Goal: Transaction & Acquisition: Purchase product/service

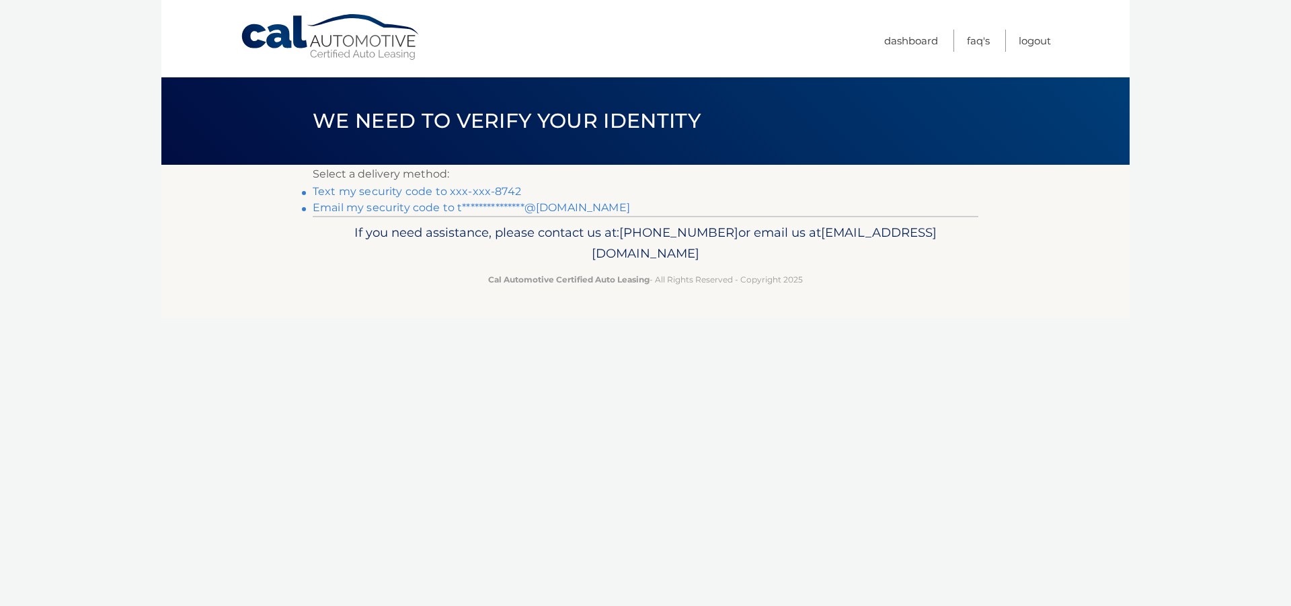
click at [415, 208] on link "**********" at bounding box center [471, 207] width 317 height 13
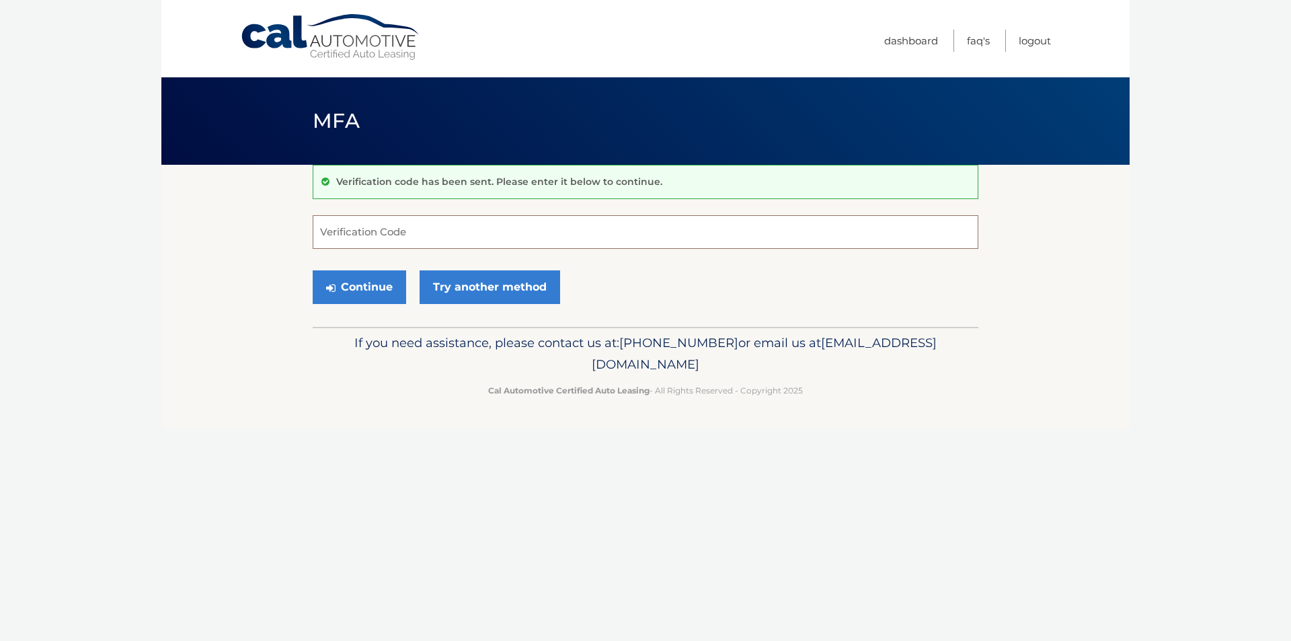
click at [438, 227] on input "Verification Code" at bounding box center [646, 232] width 666 height 34
paste input "408529"
click at [372, 286] on button "Continue" at bounding box center [359, 287] width 93 height 34
click at [356, 291] on button "Continue" at bounding box center [359, 287] width 93 height 34
click at [412, 221] on label "Verification Code" at bounding box center [646, 220] width 666 height 11
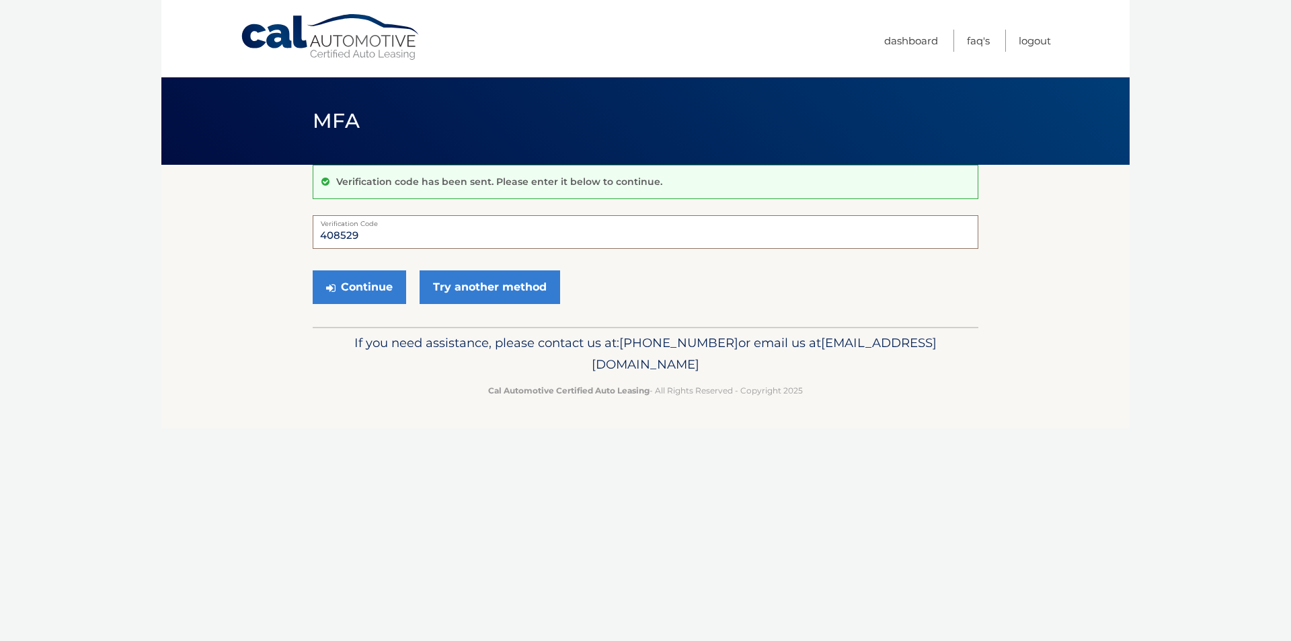
click at [412, 221] on input "408529" at bounding box center [646, 232] width 666 height 34
type input "408529"
click at [360, 274] on button "Continue" at bounding box center [359, 287] width 93 height 34
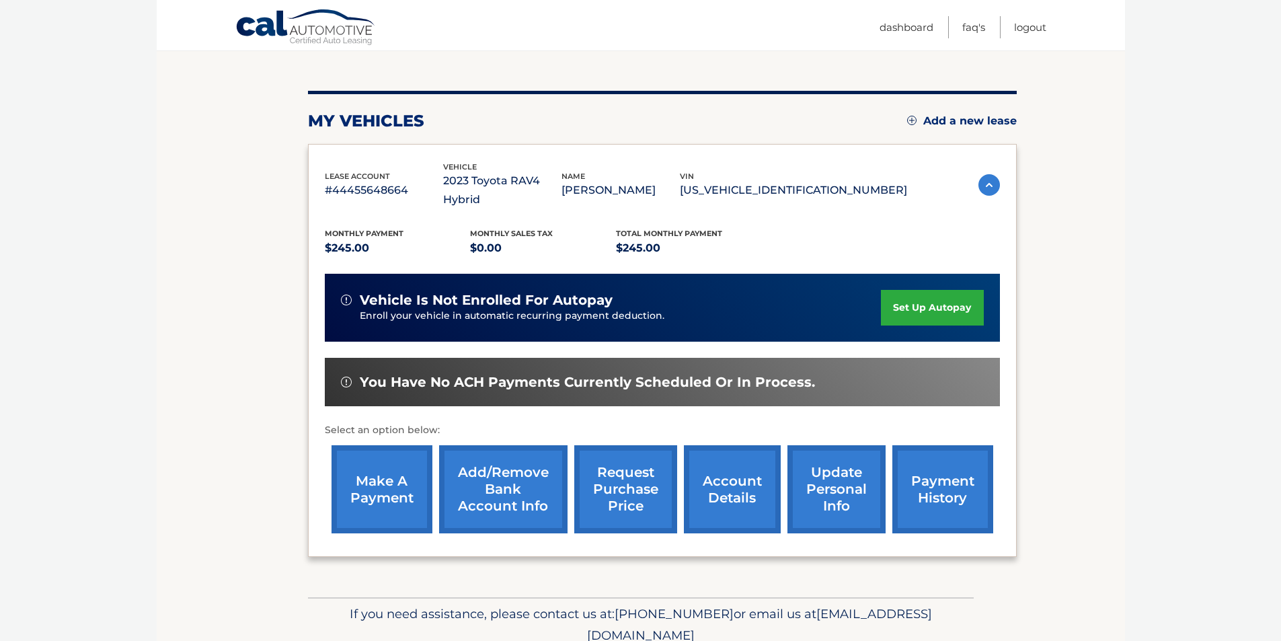
scroll to position [174, 0]
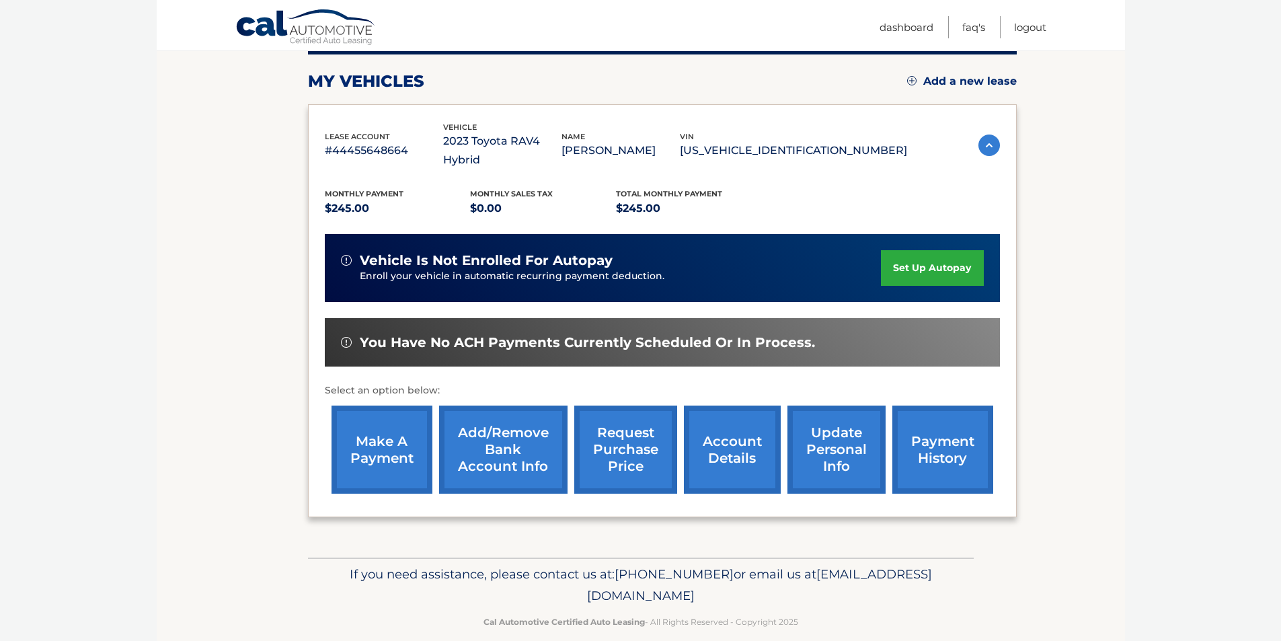
click at [376, 417] on link "make a payment" at bounding box center [381, 449] width 101 height 88
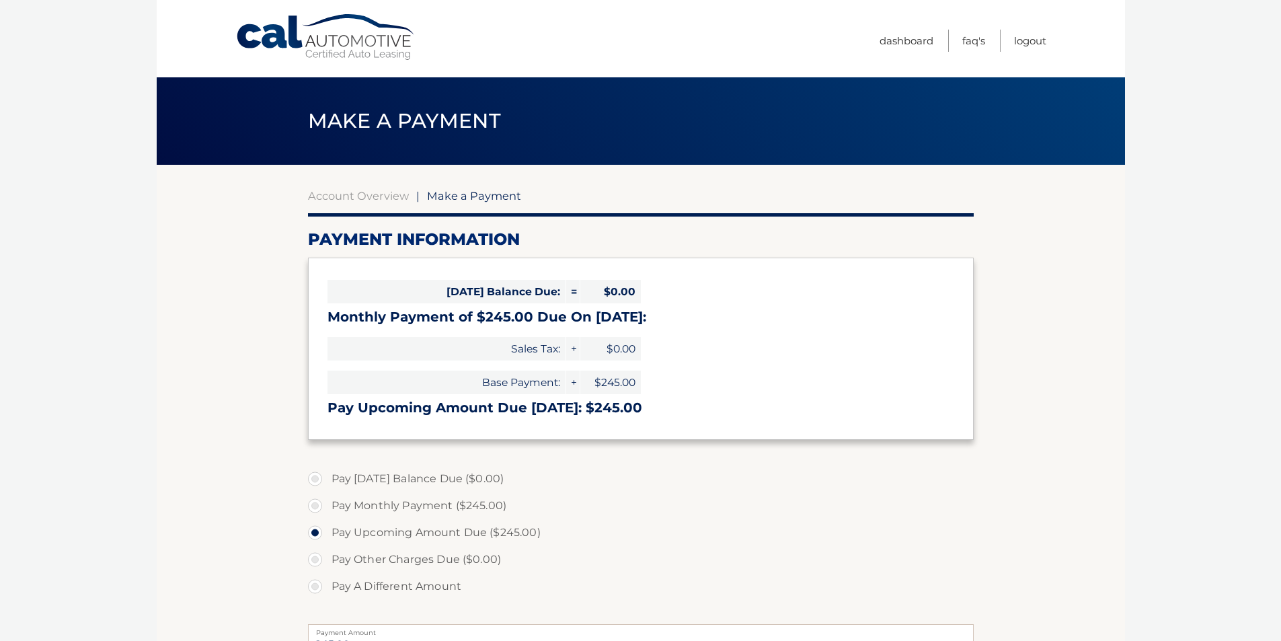
select select "NTExODhmMjktYTk5OC00YTNmLTlkOGEtMjY3YjI4ZmNlYWI3"
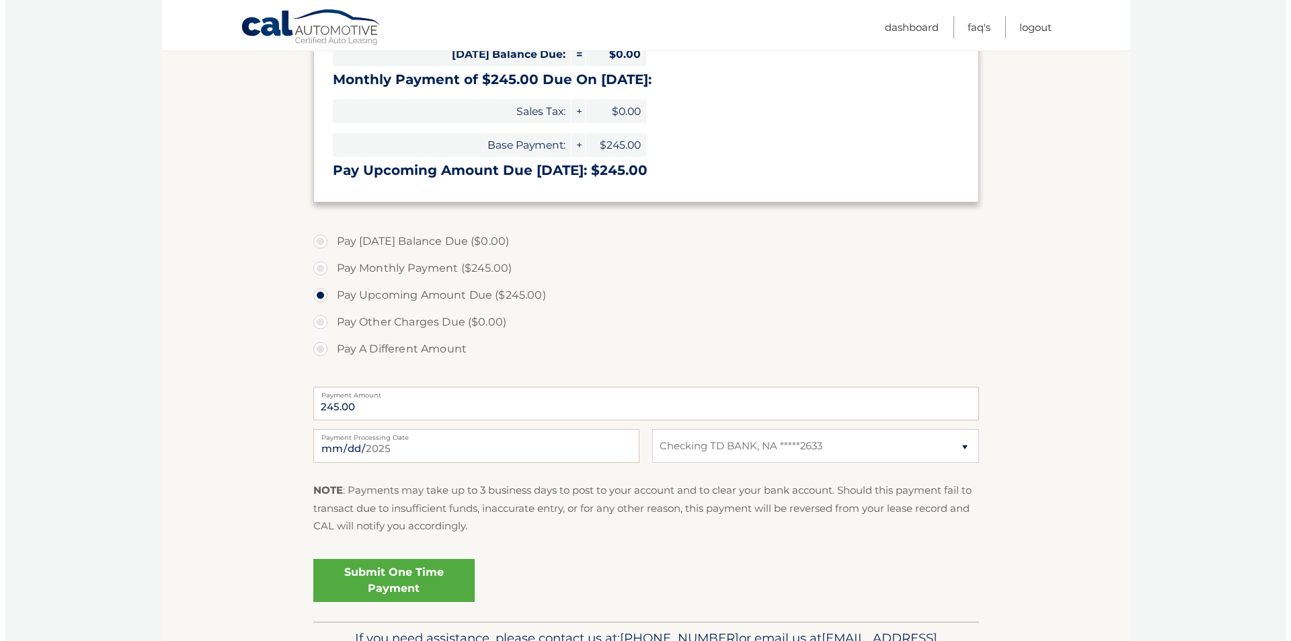
scroll to position [269, 0]
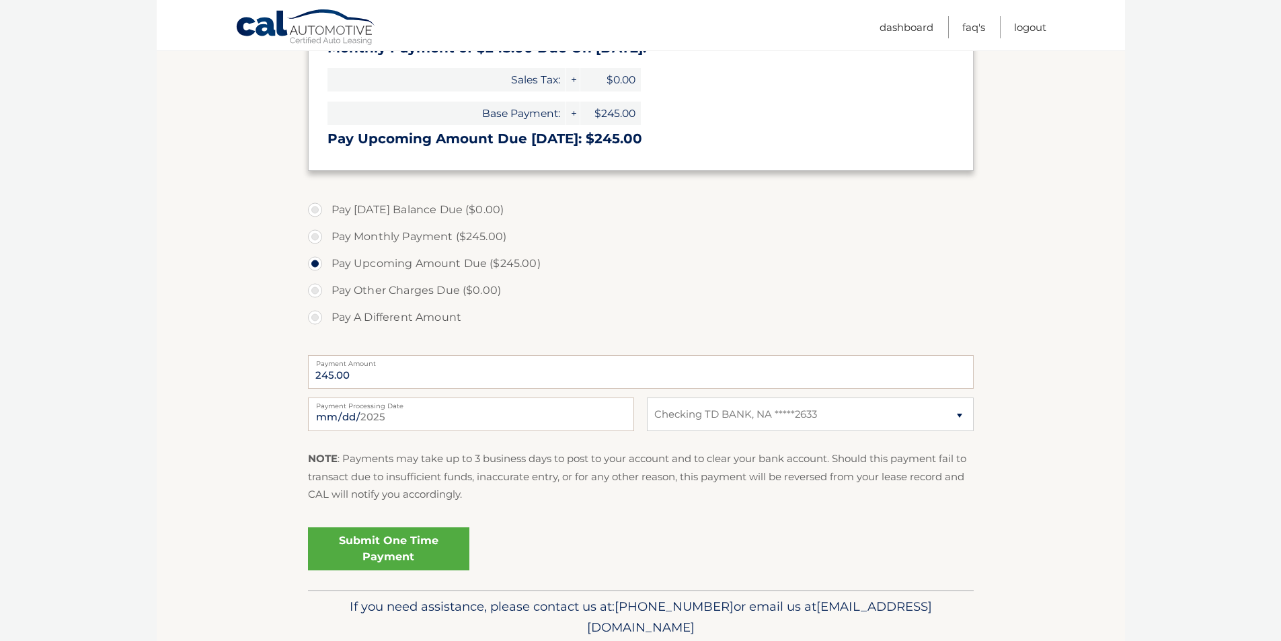
click at [393, 550] on link "Submit One Time Payment" at bounding box center [388, 548] width 161 height 43
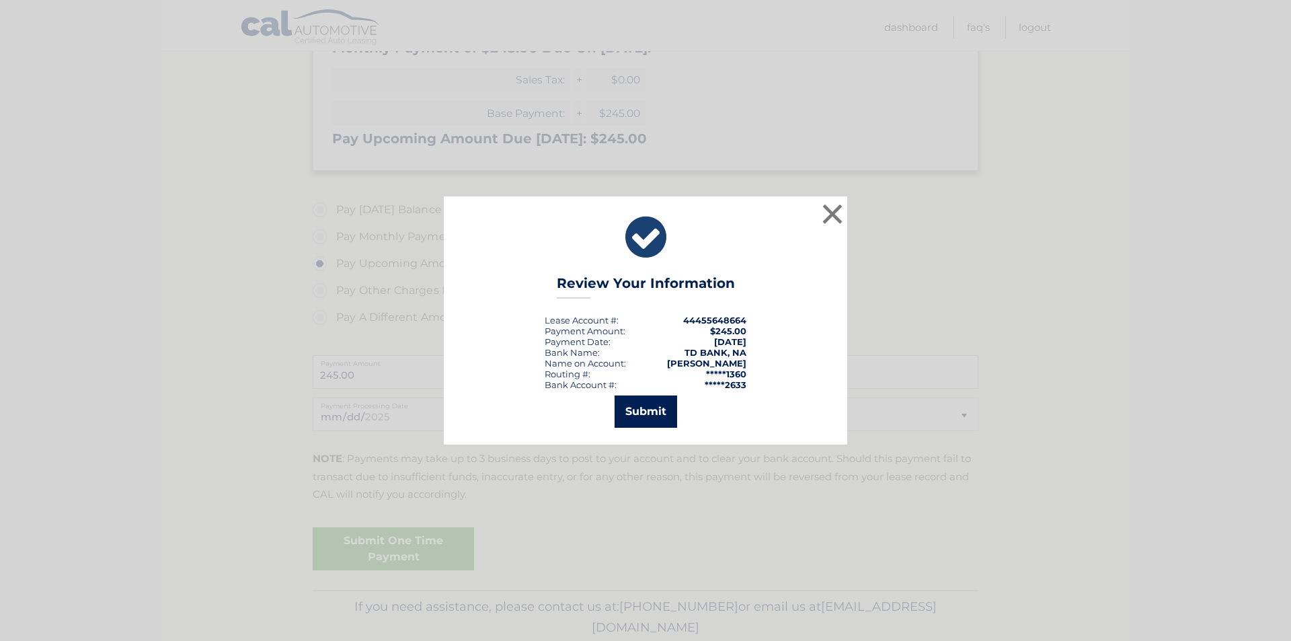
click at [641, 411] on button "Submit" at bounding box center [645, 411] width 63 height 32
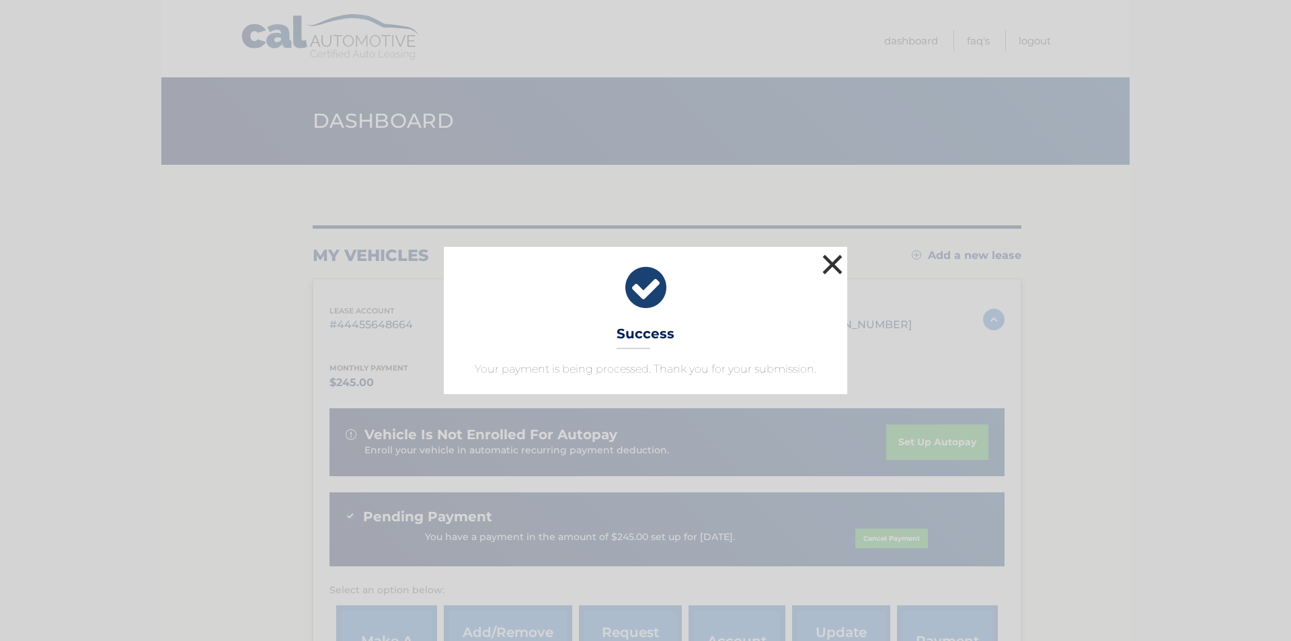
click at [839, 262] on button "×" at bounding box center [832, 264] width 27 height 27
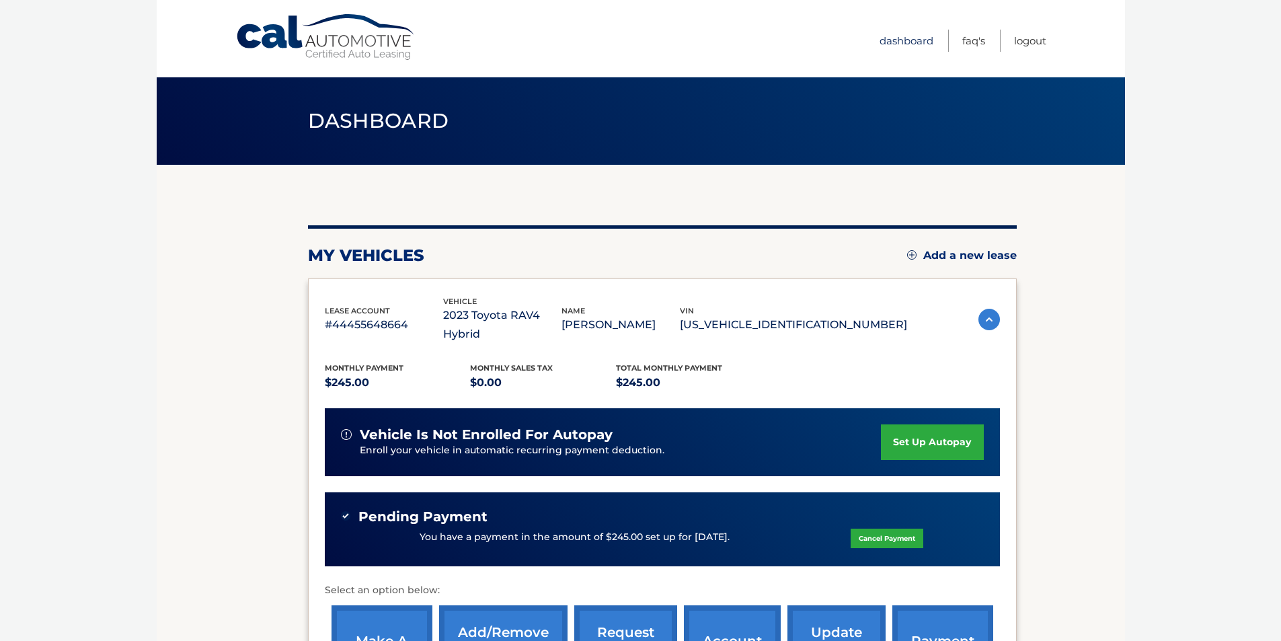
click at [921, 34] on link "Dashboard" at bounding box center [906, 41] width 54 height 22
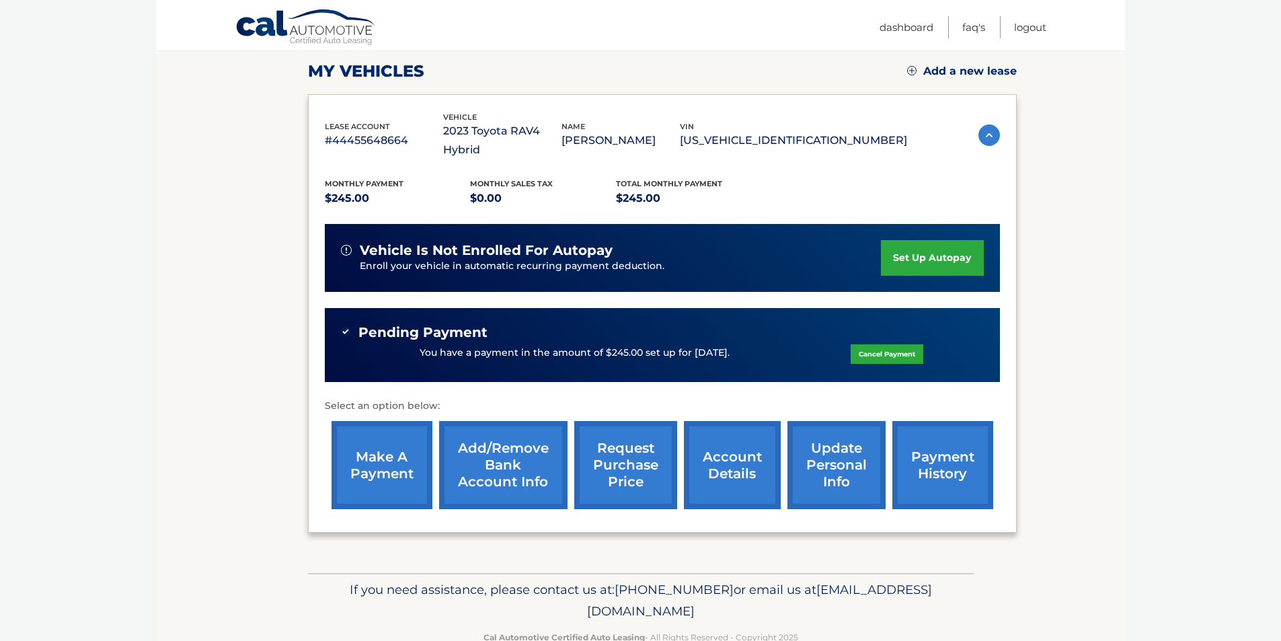
scroll to position [200, 0]
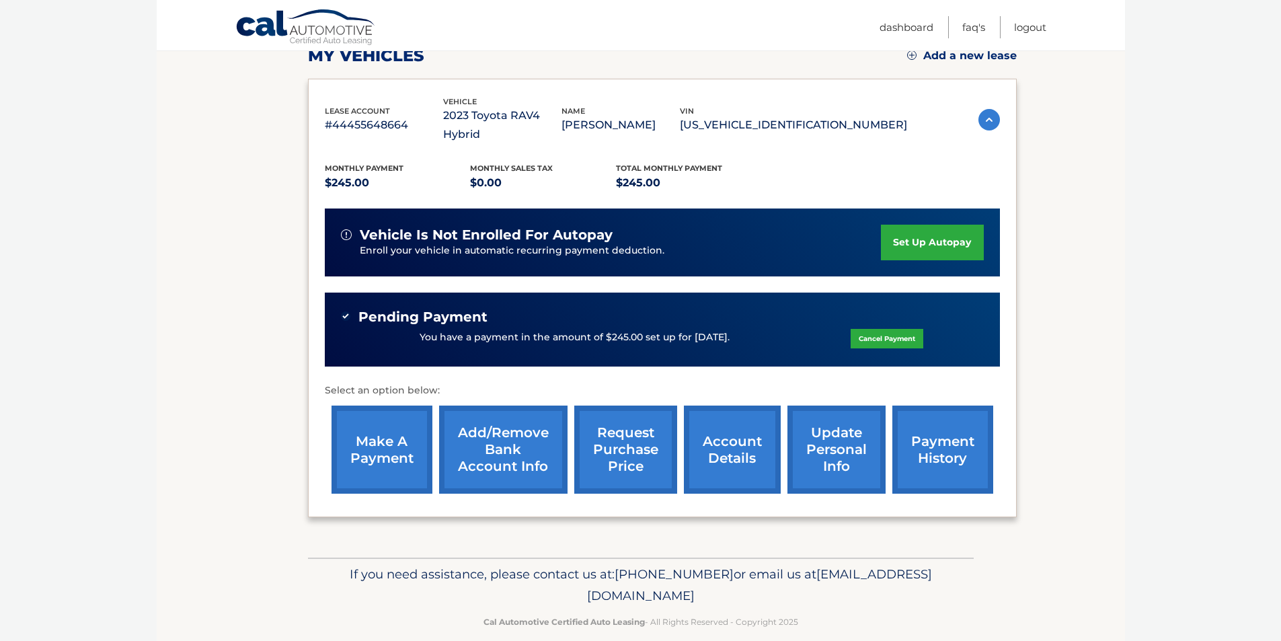
click at [729, 433] on link "account details" at bounding box center [732, 449] width 97 height 88
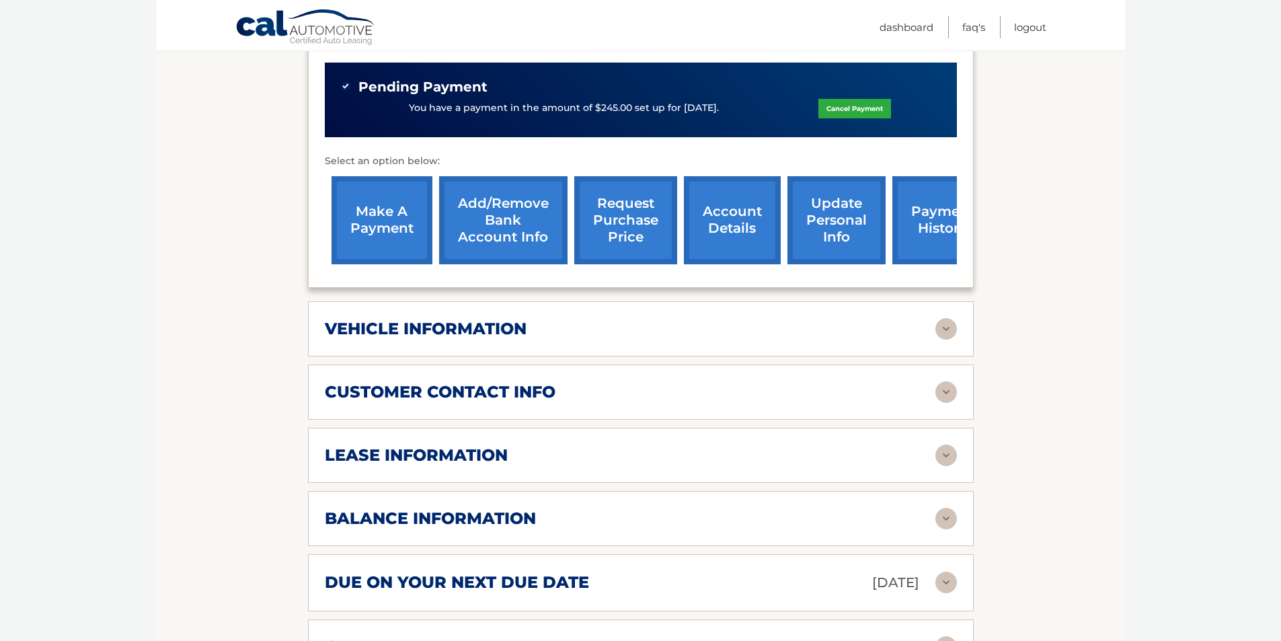
scroll to position [471, 0]
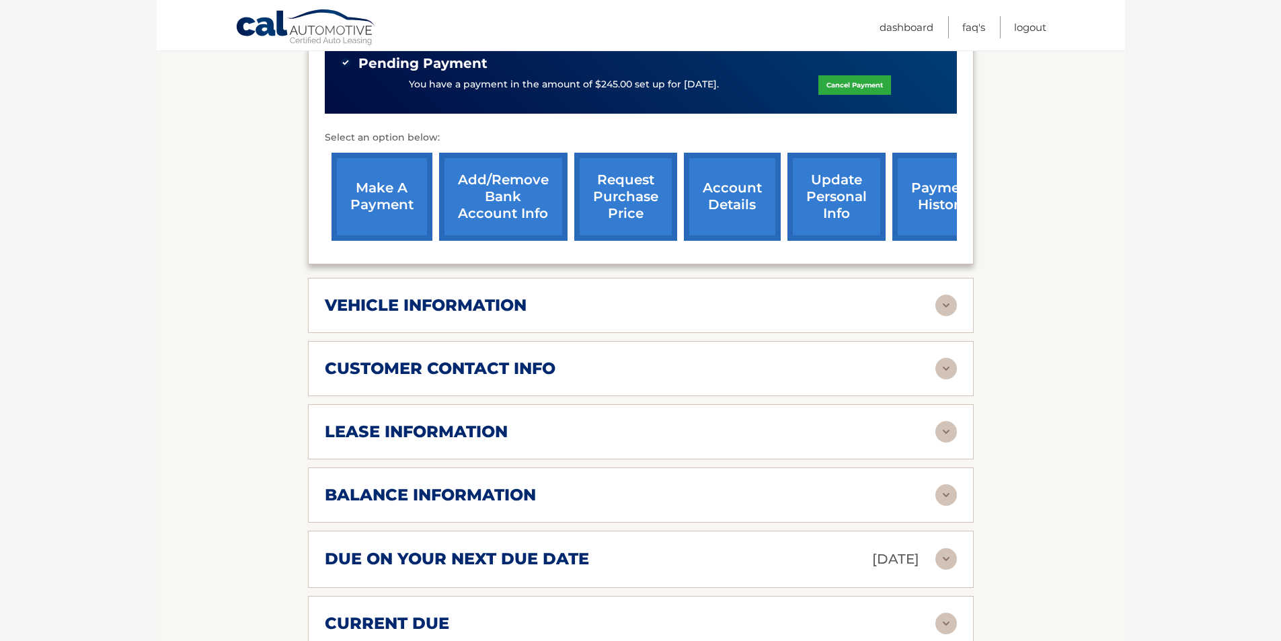
click at [941, 432] on img at bounding box center [946, 432] width 22 height 22
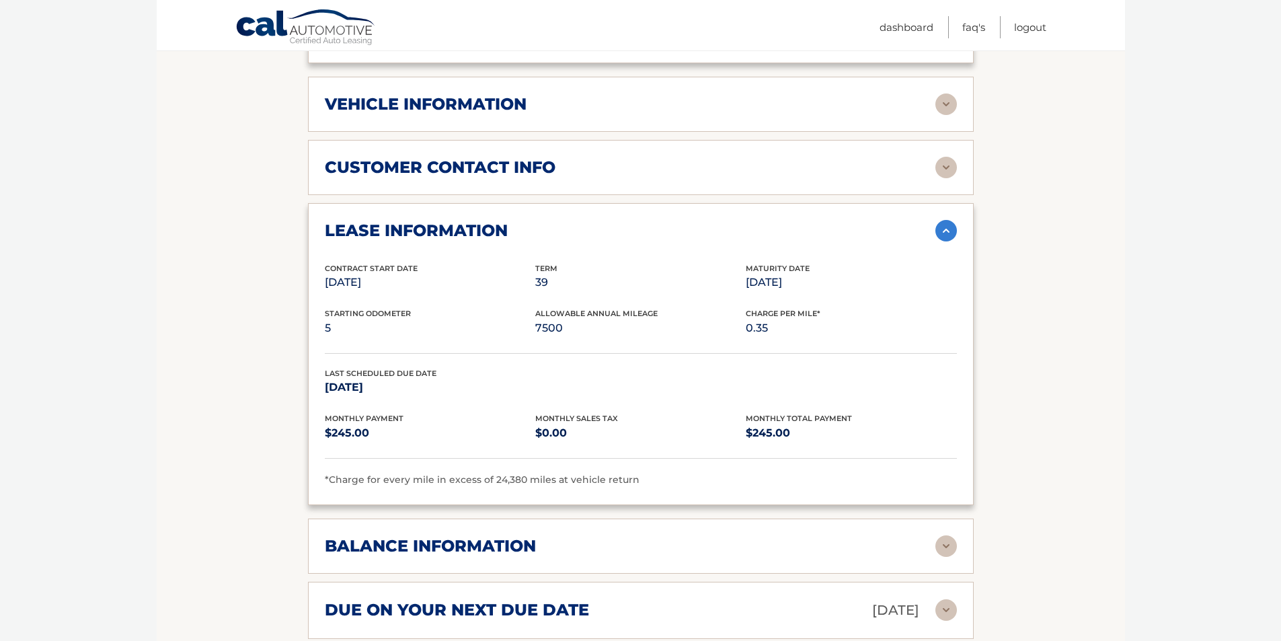
scroll to position [672, 0]
drag, startPoint x: 562, startPoint y: 283, endPoint x: 623, endPoint y: 272, distance: 62.2
click at [623, 272] on div "Term 39" at bounding box center [640, 277] width 210 height 30
drag, startPoint x: 768, startPoint y: 327, endPoint x: 782, endPoint y: 332, distance: 14.2
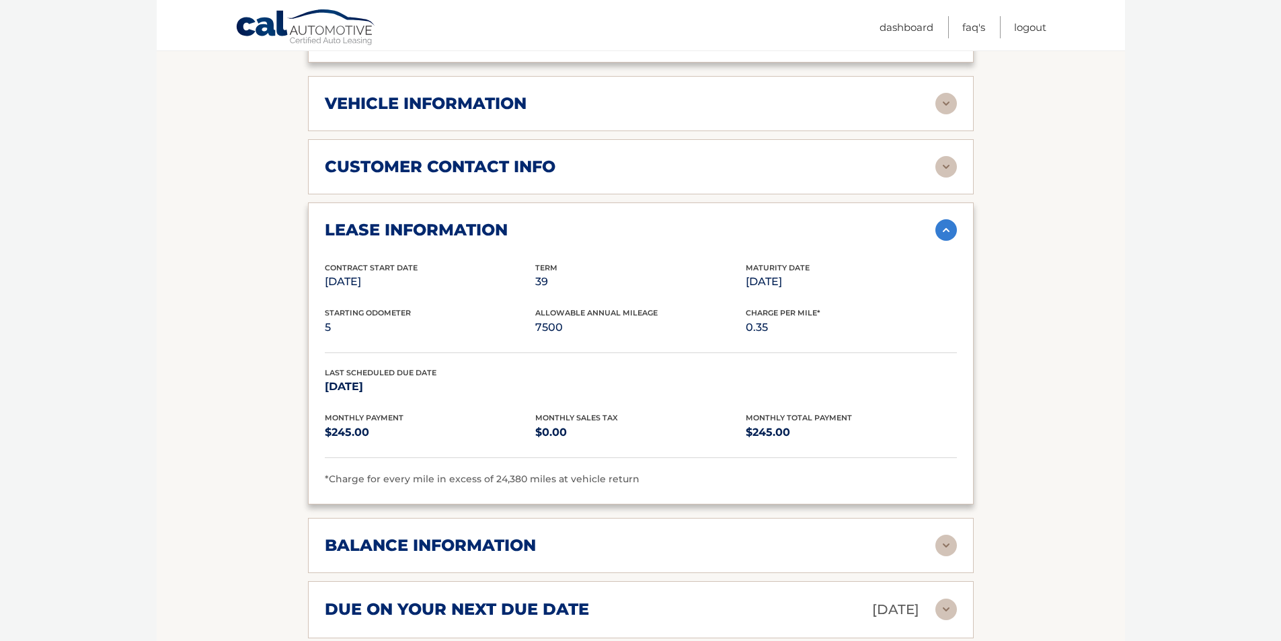
click at [782, 332] on p "0.35" at bounding box center [851, 327] width 210 height 19
click at [785, 332] on p "0.35" at bounding box center [851, 327] width 210 height 19
click at [395, 390] on p "Dec 28, 2026" at bounding box center [430, 386] width 210 height 19
drag, startPoint x: 411, startPoint y: 388, endPoint x: 464, endPoint y: 389, distance: 53.1
click at [464, 389] on p "Dec 28, 2026" at bounding box center [430, 386] width 210 height 19
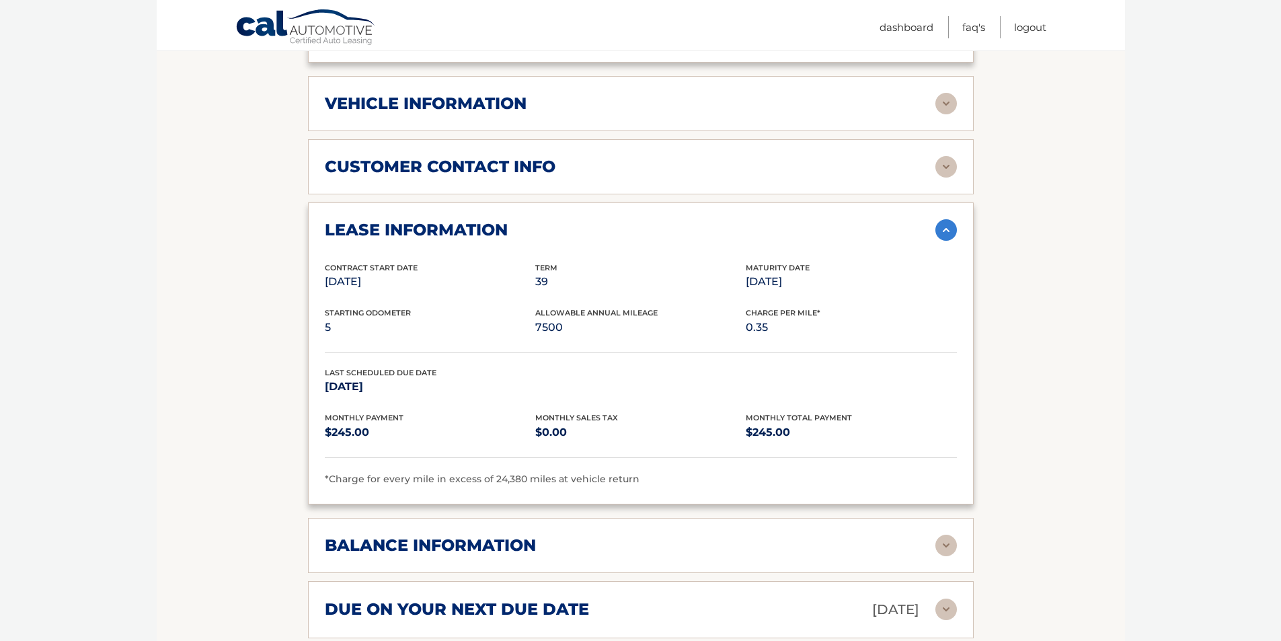
click at [464, 389] on p "Dec 28, 2026" at bounding box center [430, 386] width 210 height 19
click at [317, 321] on div "lease information Contract Start Date Oct 28, 2023 Term 39 Maturity Date Jan 28…" at bounding box center [641, 353] width 666 height 302
click at [369, 335] on p "5" at bounding box center [430, 327] width 210 height 19
click at [750, 283] on p "Jan 28, 2027" at bounding box center [851, 281] width 210 height 19
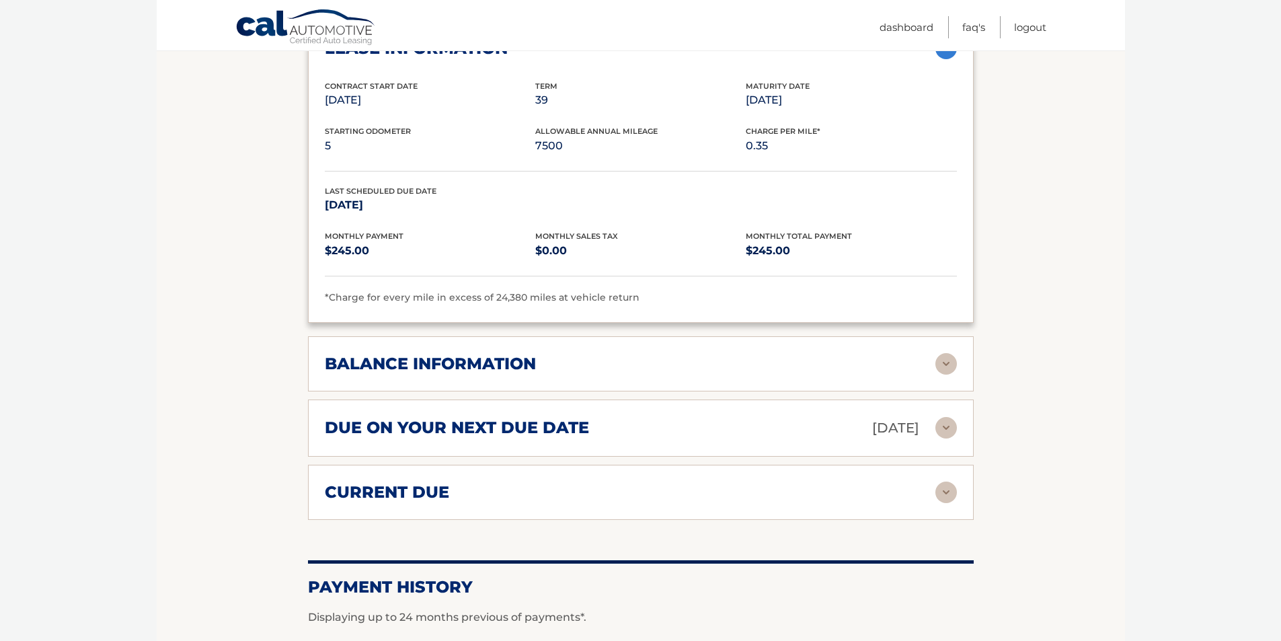
scroll to position [874, 0]
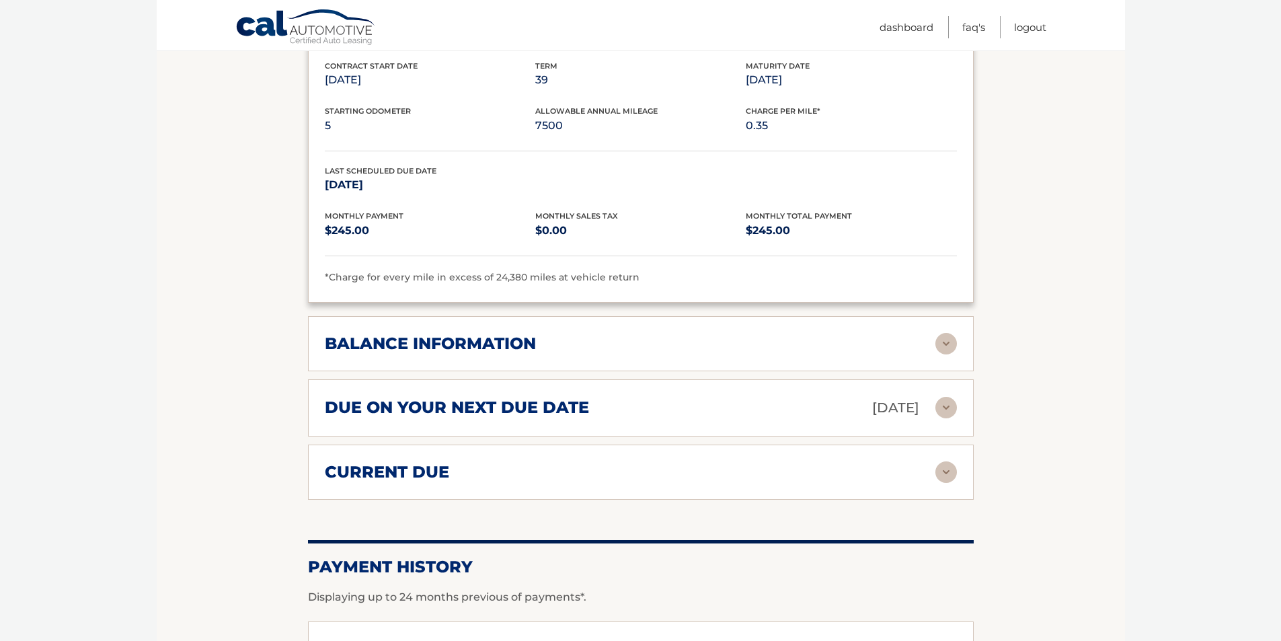
click at [604, 339] on div "balance information" at bounding box center [630, 343] width 610 height 20
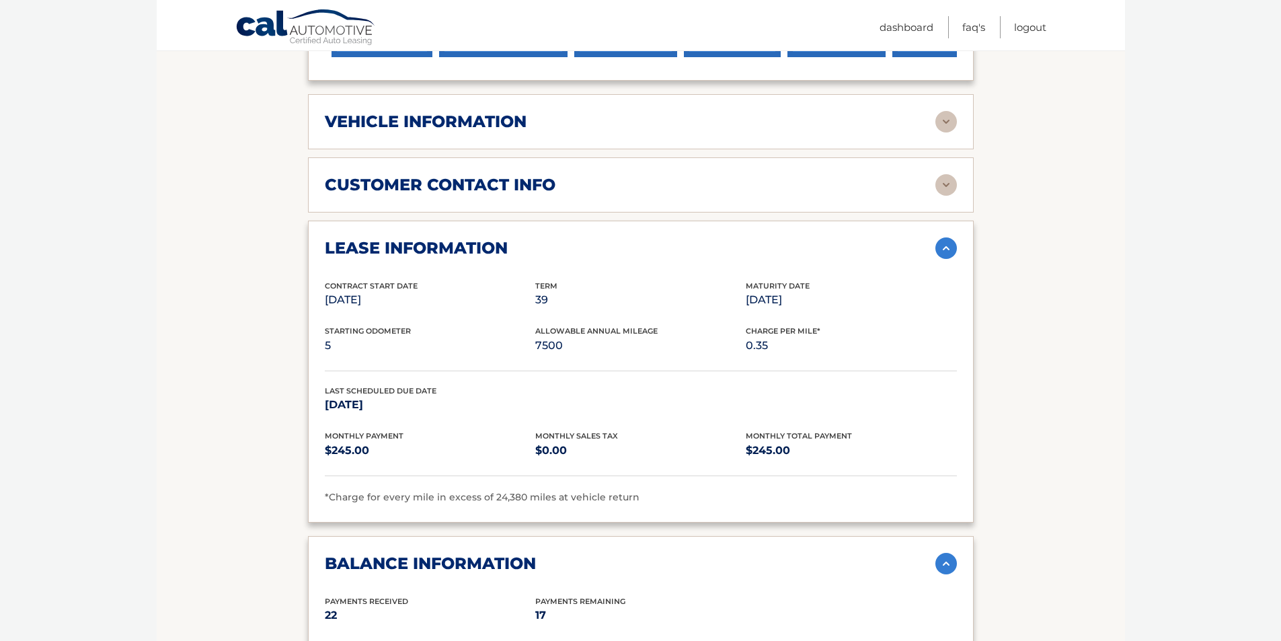
scroll to position [605, 0]
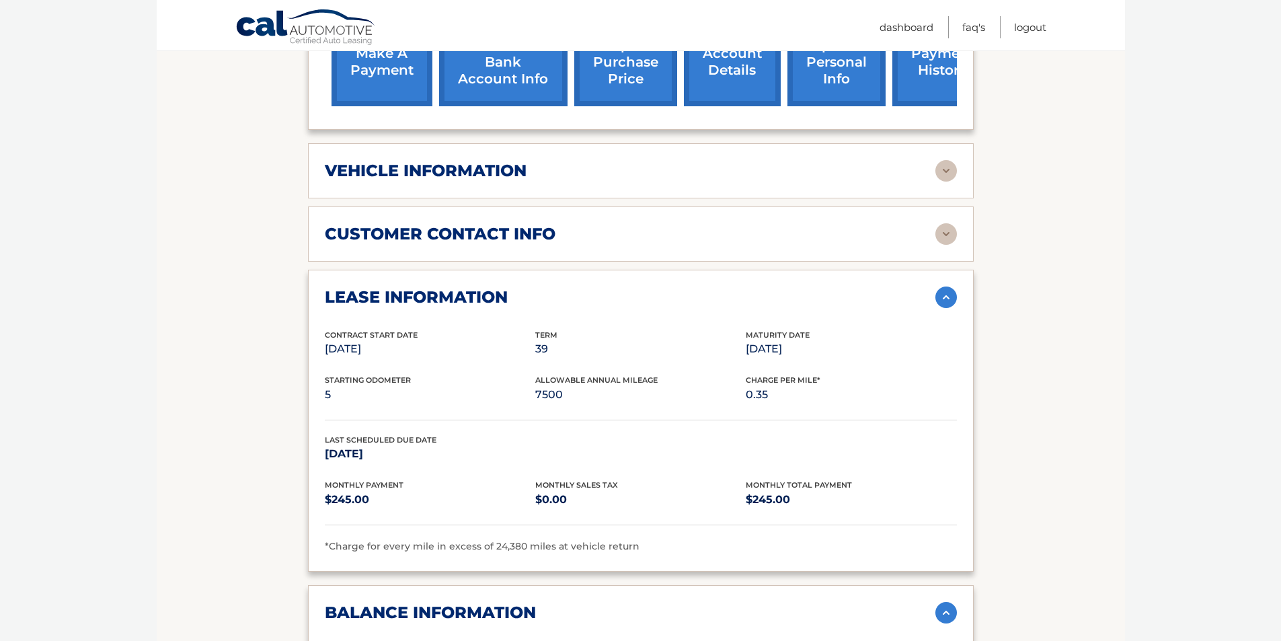
drag, startPoint x: 811, startPoint y: 349, endPoint x: 741, endPoint y: 351, distance: 70.6
click at [741, 351] on div "Contract Start Date Oct 28, 2023 Term 39 Maturity Date Jan 28, 2027" at bounding box center [641, 352] width 632 height 46
click at [830, 370] on div "Contract Start Date Oct 28, 2023 Term 39 Maturity Date Jan 28, 2027" at bounding box center [641, 352] width 632 height 46
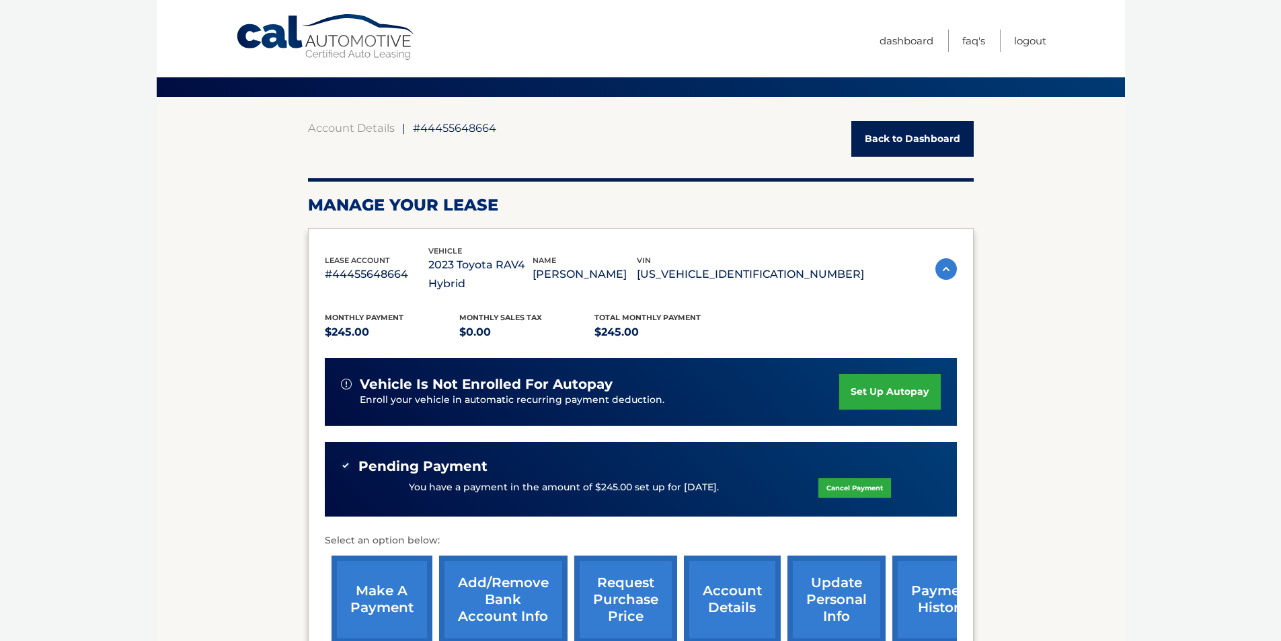
scroll to position [0, 0]
